Goal: Task Accomplishment & Management: Manage account settings

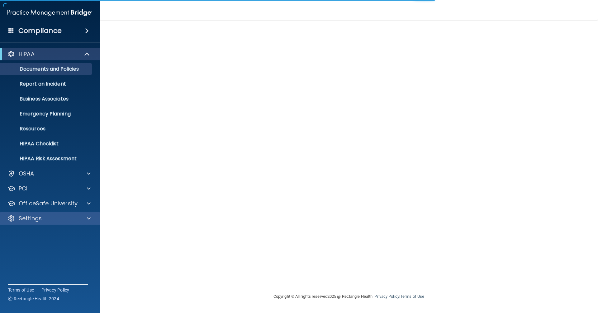
click at [78, 215] on div "Settings" at bounding box center [50, 218] width 100 height 12
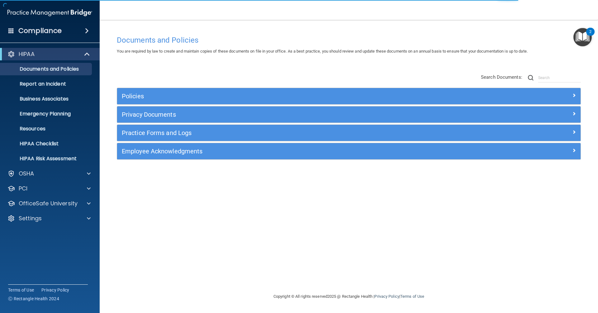
click at [65, 211] on div "HIPAA Documents and Policies Report an Incident Business Associates Emergency P…" at bounding box center [50, 137] width 100 height 184
click at [66, 209] on div "OfficeSafe University" at bounding box center [50, 203] width 100 height 12
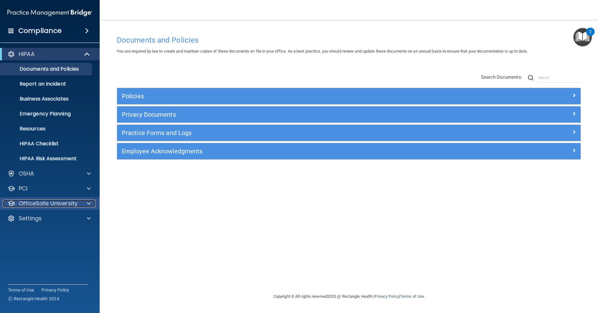
click at [65, 206] on p "OfficeSafe University" at bounding box center [48, 203] width 59 height 7
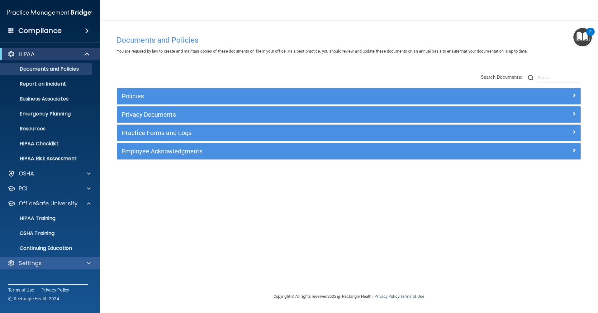
click at [35, 258] on div "Settings" at bounding box center [50, 263] width 100 height 12
click at [97, 268] on div "Settings" at bounding box center [50, 263] width 100 height 12
click at [86, 263] on div at bounding box center [88, 263] width 16 height 7
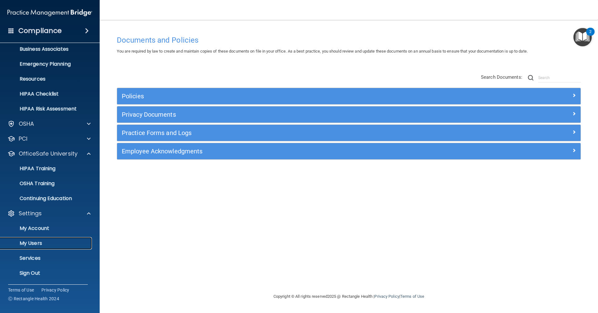
click at [26, 244] on p "My Users" at bounding box center [46, 243] width 85 height 6
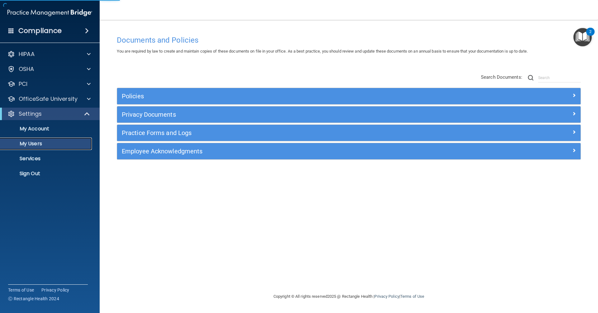
select select "20"
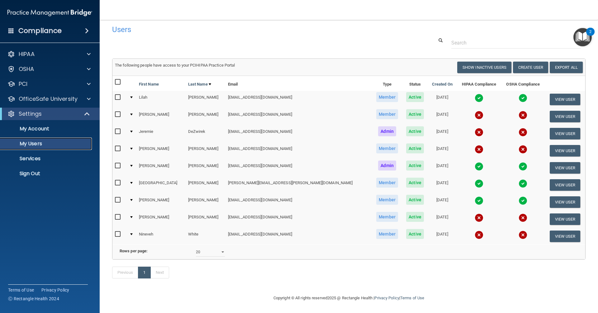
scroll to position [14, 0]
click at [113, 211] on td at bounding box center [119, 219] width 14 height 17
click at [117, 215] on input "checkbox" at bounding box center [118, 217] width 7 height 5
checkbox input "true"
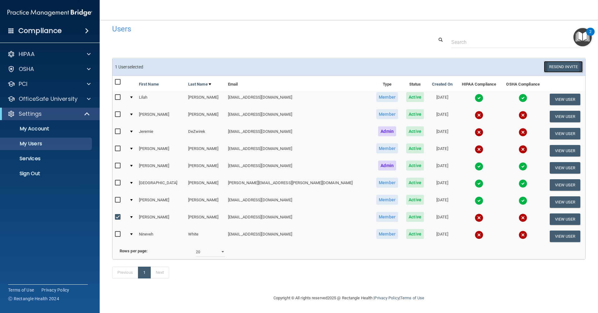
click at [573, 61] on button "Resend Invite" at bounding box center [563, 67] width 39 height 12
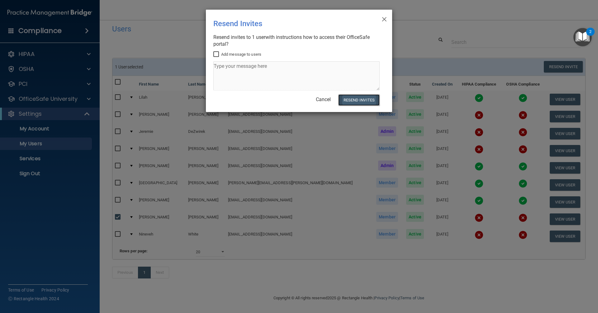
click at [348, 101] on button "Resend Invites" at bounding box center [358, 100] width 41 height 12
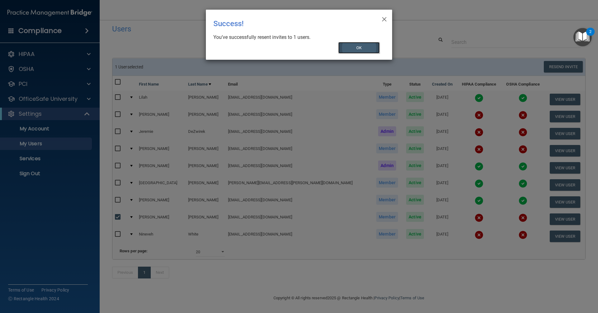
click at [356, 45] on button "OK" at bounding box center [359, 48] width 42 height 12
